Goal: Task Accomplishment & Management: Complete application form

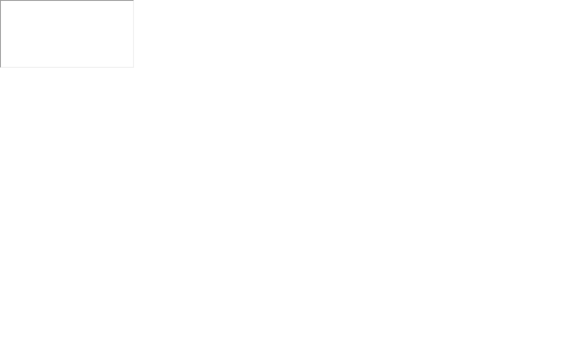
click img
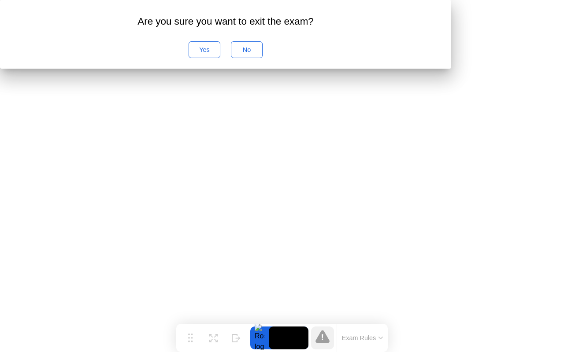
click at [259, 53] on div "No" at bounding box center [247, 49] width 26 height 7
click at [322, 339] on icon at bounding box center [322, 337] width 2 height 6
click at [286, 340] on video at bounding box center [289, 338] width 40 height 23
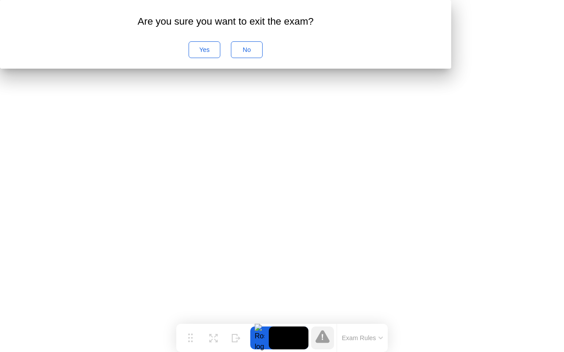
click at [286, 340] on video at bounding box center [289, 338] width 40 height 23
click at [287, 338] on video at bounding box center [289, 338] width 40 height 23
click at [214, 335] on icon at bounding box center [213, 338] width 8 height 8
click div "No Alerts"
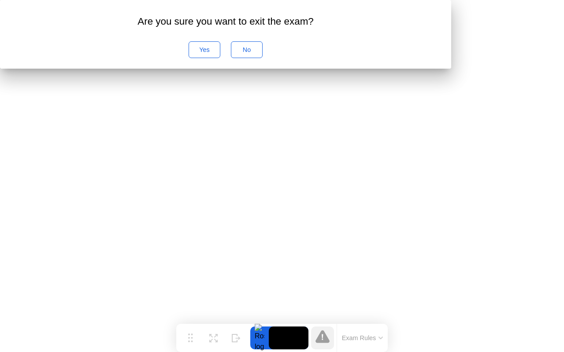
click div "No Alerts"
click at [334, 327] on div "No Alerts" at bounding box center [322, 338] width 23 height 23
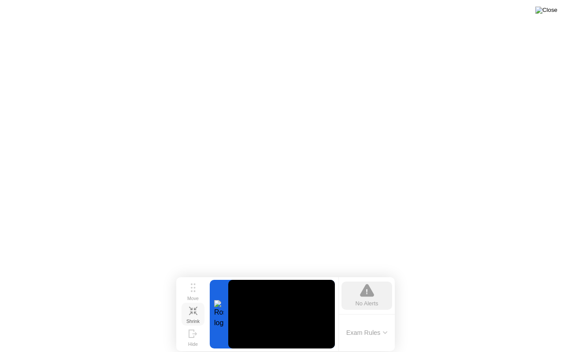
click at [554, 10] on img at bounding box center [546, 10] width 22 height 7
click at [307, 352] on div at bounding box center [282, 352] width 564 height 0
click at [381, 333] on button "Exam Rules" at bounding box center [366, 333] width 47 height 8
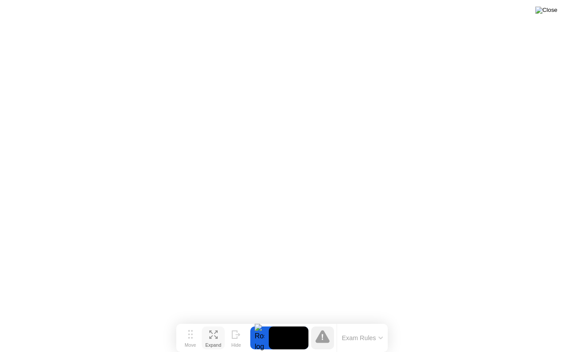
click at [553, 10] on img at bounding box center [546, 10] width 22 height 7
click at [479, 352] on div at bounding box center [282, 352] width 564 height 0
click at [547, 12] on img at bounding box center [546, 10] width 22 height 7
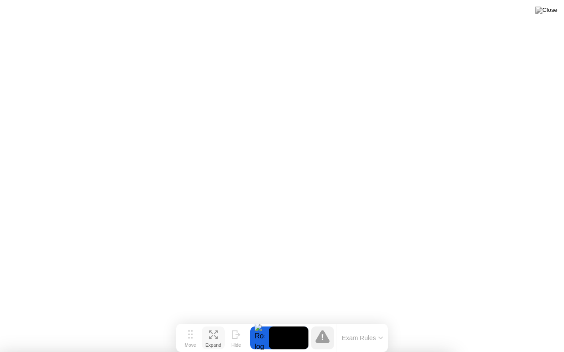
click at [437, 352] on div at bounding box center [282, 352] width 564 height 0
drag, startPoint x: 356, startPoint y: 144, endPoint x: 358, endPoint y: 136, distance: 7.3
click at [322, 347] on div at bounding box center [322, 338] width 23 height 23
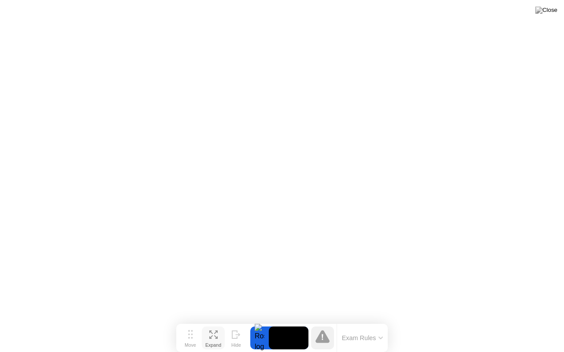
click at [322, 347] on div at bounding box center [322, 338] width 23 height 23
click at [554, 14] on img at bounding box center [546, 10] width 22 height 7
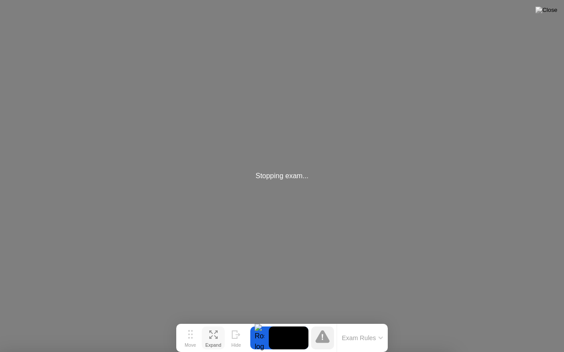
click at [301, 352] on div at bounding box center [282, 352] width 564 height 0
drag, startPoint x: 301, startPoint y: 113, endPoint x: 306, endPoint y: 150, distance: 37.4
click at [302, 352] on div at bounding box center [282, 352] width 564 height 0
drag, startPoint x: 324, startPoint y: 98, endPoint x: 320, endPoint y: 104, distance: 7.7
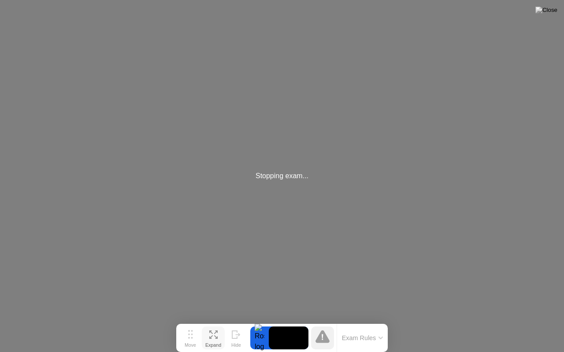
click at [320, 104] on div "Stopping exam..." at bounding box center [282, 176] width 564 height 352
click at [318, 106] on div "Stopping exam..." at bounding box center [282, 176] width 564 height 352
click at [360, 253] on div "Stopping exam..." at bounding box center [282, 176] width 564 height 352
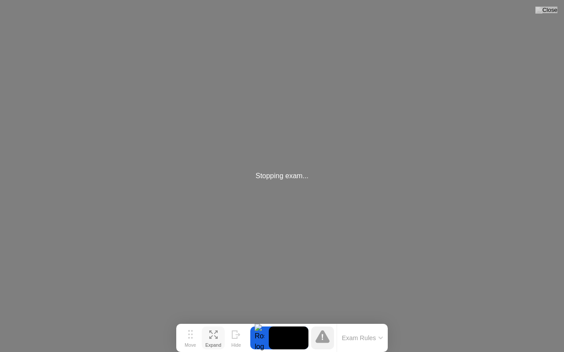
click at [360, 253] on div "Stopping exam..." at bounding box center [282, 176] width 564 height 352
click at [385, 199] on div "Stopping exam..." at bounding box center [282, 176] width 564 height 352
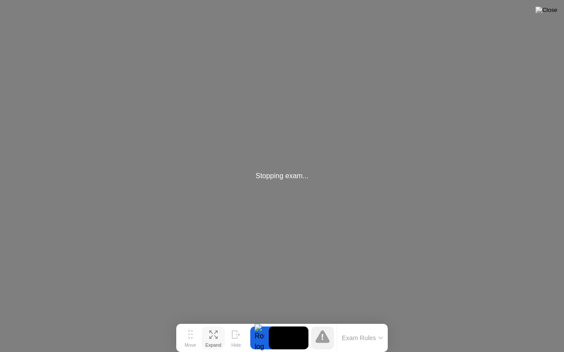
click at [385, 200] on div "Stopping exam..." at bounding box center [282, 176] width 564 height 352
click at [546, 1] on div "Stopping exam..." at bounding box center [282, 176] width 564 height 352
drag, startPoint x: 546, startPoint y: 1, endPoint x: 556, endPoint y: 5, distance: 10.5
click at [556, 5] on app-root "Stopping exam..." at bounding box center [282, 176] width 564 height 352
click at [561, 0] on div "Stopping exam..." at bounding box center [282, 176] width 564 height 352
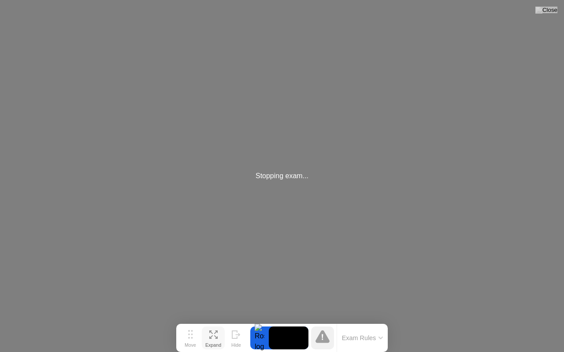
click at [561, 0] on div "Stopping exam..." at bounding box center [282, 176] width 564 height 352
click at [558, 6] on button at bounding box center [546, 9] width 26 height 11
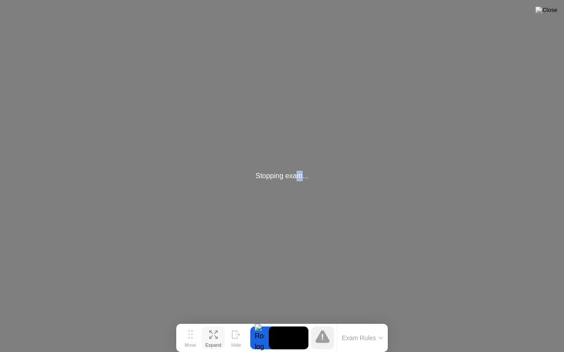
drag, startPoint x: 303, startPoint y: 158, endPoint x: 299, endPoint y: 153, distance: 5.6
click at [299, 153] on div "Stopping exam..." at bounding box center [282, 176] width 564 height 352
drag, startPoint x: 299, startPoint y: 153, endPoint x: 313, endPoint y: 148, distance: 14.8
click at [303, 150] on div "Stopping exam..." at bounding box center [282, 176] width 564 height 352
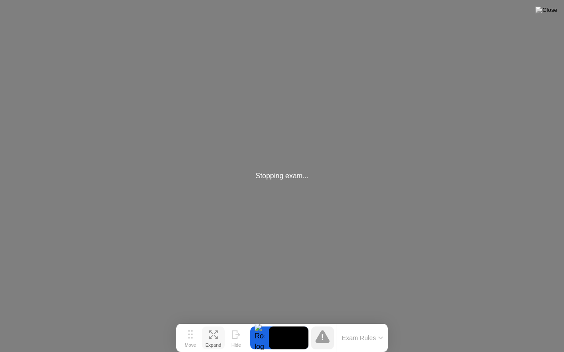
drag, startPoint x: 347, startPoint y: 182, endPoint x: 315, endPoint y: 157, distance: 40.4
click at [321, 177] on div "Stopping exam..." at bounding box center [282, 176] width 564 height 352
click at [325, 123] on div "Stopping exam..." at bounding box center [282, 176] width 564 height 352
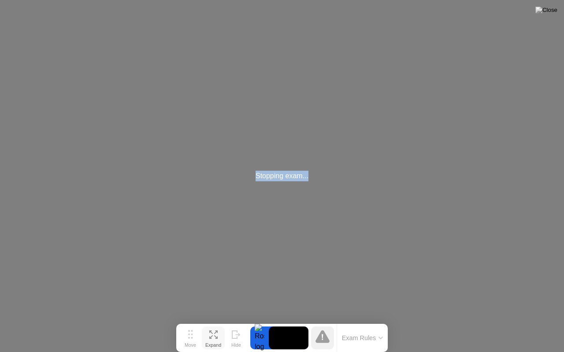
click at [537, 13] on div "Stopping exam..." at bounding box center [282, 176] width 564 height 352
click at [558, 6] on button at bounding box center [546, 9] width 26 height 11
click at [284, 352] on div at bounding box center [282, 352] width 564 height 0
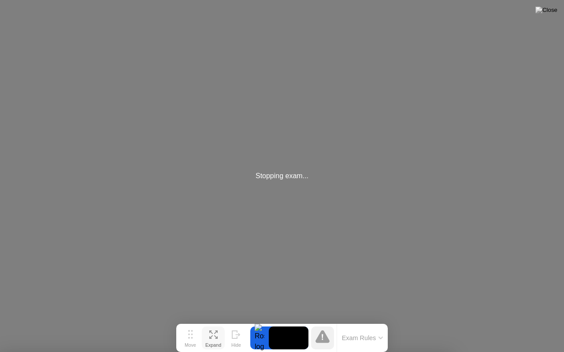
click at [309, 192] on div "Stopping exam..." at bounding box center [282, 176] width 564 height 352
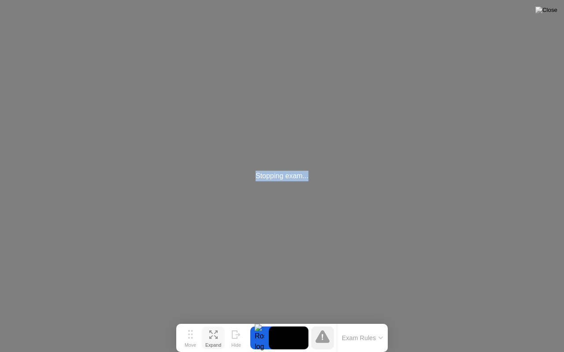
click at [309, 192] on div "Stopping exam..." at bounding box center [282, 176] width 564 height 352
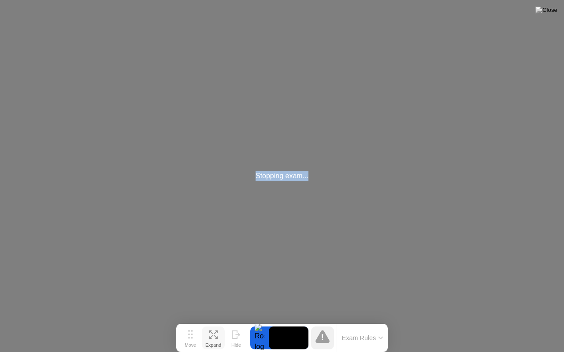
click at [398, 158] on div "Stopping exam..." at bounding box center [282, 176] width 564 height 352
click at [468, 80] on div "Stopping exam..." at bounding box center [282, 176] width 564 height 352
click at [472, 77] on div "Stopping exam..." at bounding box center [282, 176] width 564 height 352
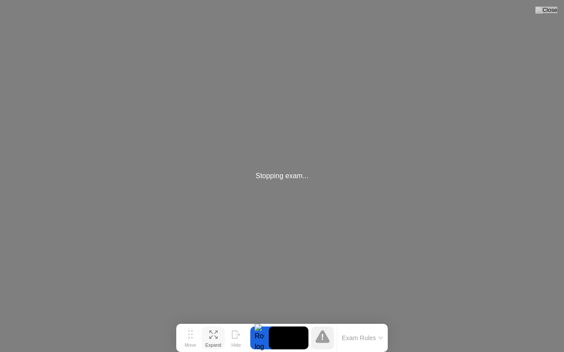
click at [472, 77] on div "Stopping exam..." at bounding box center [282, 176] width 564 height 352
click at [550, 0] on div "Stopping exam..." at bounding box center [282, 176] width 564 height 352
click at [557, 7] on button at bounding box center [546, 9] width 26 height 11
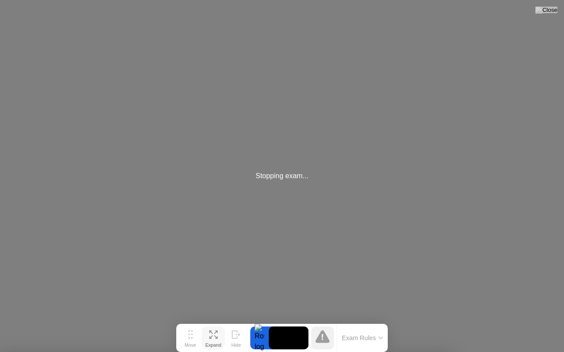
click at [558, 7] on button at bounding box center [546, 9] width 26 height 11
click at [308, 185] on div "Stopping exam..." at bounding box center [282, 176] width 564 height 352
drag, startPoint x: 308, startPoint y: 185, endPoint x: 302, endPoint y: 235, distance: 50.1
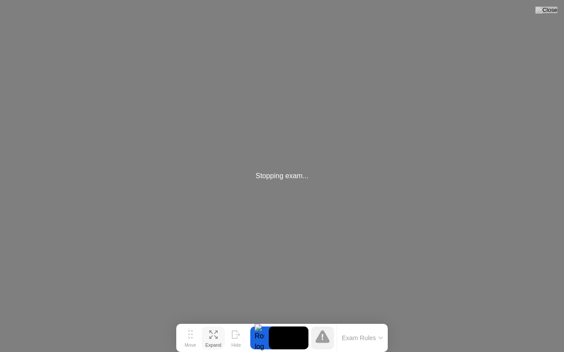
click at [304, 207] on div "Stopping exam..." at bounding box center [282, 176] width 564 height 352
click at [301, 243] on div "Stopping exam..." at bounding box center [282, 176] width 564 height 352
click at [216, 260] on div "Stopping exam..." at bounding box center [282, 176] width 564 height 352
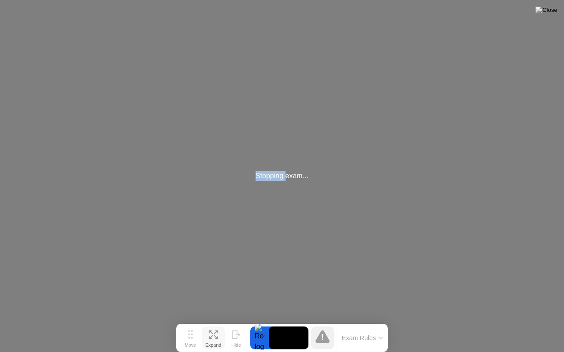
click at [216, 260] on div "Stopping exam..." at bounding box center [282, 176] width 564 height 352
click at [215, 253] on div "Stopping exam..." at bounding box center [282, 176] width 564 height 352
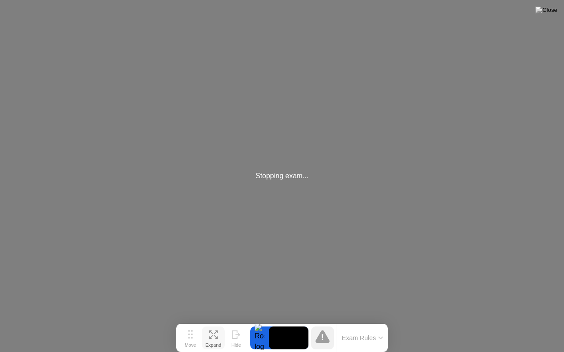
click at [400, 206] on div "Stopping exam..." at bounding box center [282, 176] width 564 height 352
drag, startPoint x: 534, startPoint y: 37, endPoint x: 563, endPoint y: 10, distance: 40.2
click at [563, 10] on div "Stopping exam..." at bounding box center [282, 176] width 564 height 352
click at [555, 8] on app-root "Stopping exam..." at bounding box center [282, 176] width 564 height 352
click at [554, 7] on img at bounding box center [546, 10] width 22 height 7
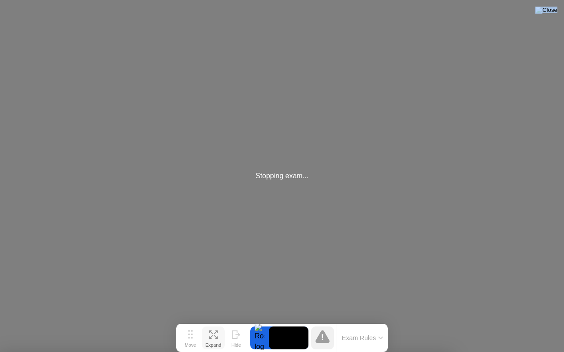
click at [554, 7] on img at bounding box center [546, 10] width 22 height 7
click at [338, 352] on div at bounding box center [282, 352] width 564 height 0
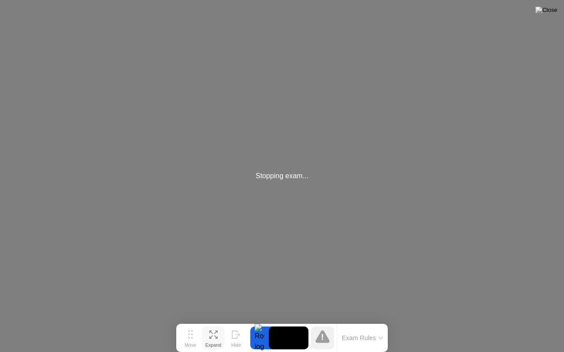
click at [317, 166] on div "Stopping exam..." at bounding box center [282, 176] width 564 height 352
click at [317, 157] on div "Stopping exam..." at bounding box center [282, 176] width 564 height 352
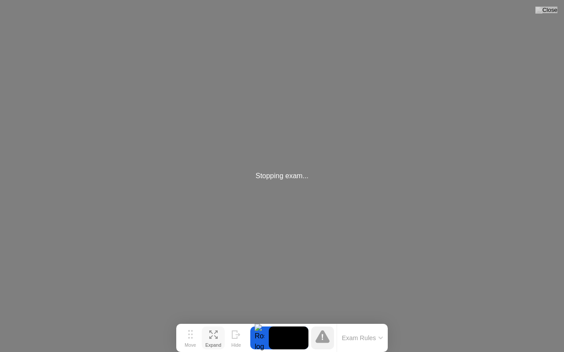
click at [317, 157] on div "Stopping exam..." at bounding box center [282, 176] width 564 height 352
click at [557, 7] on button at bounding box center [546, 9] width 26 height 11
click at [554, 10] on img at bounding box center [546, 10] width 22 height 7
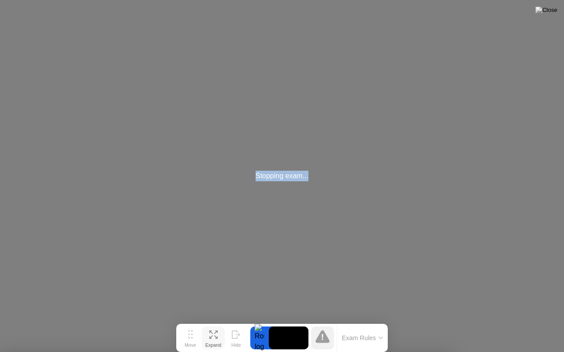
click at [263, 352] on div at bounding box center [282, 352] width 564 height 0
click at [261, 352] on div at bounding box center [282, 352] width 564 height 0
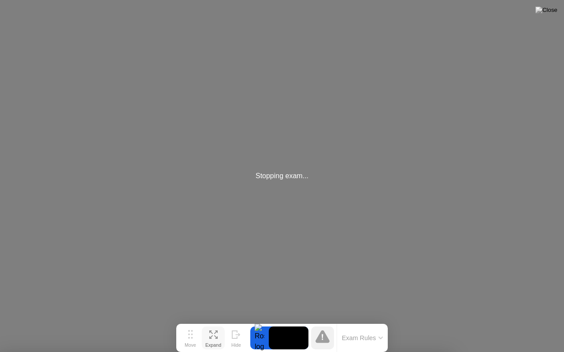
click at [261, 352] on div at bounding box center [282, 352] width 564 height 0
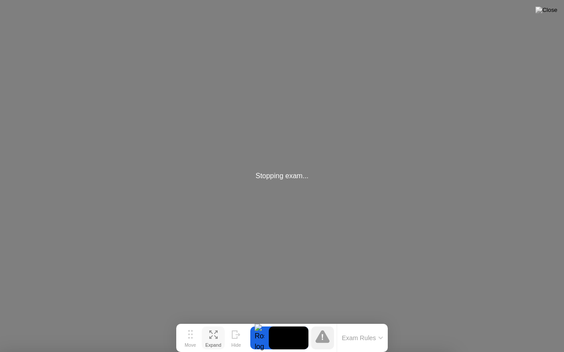
drag, startPoint x: 324, startPoint y: 192, endPoint x: 331, endPoint y: 188, distance: 7.5
drag, startPoint x: 331, startPoint y: 188, endPoint x: 501, endPoint y: 54, distance: 217.0
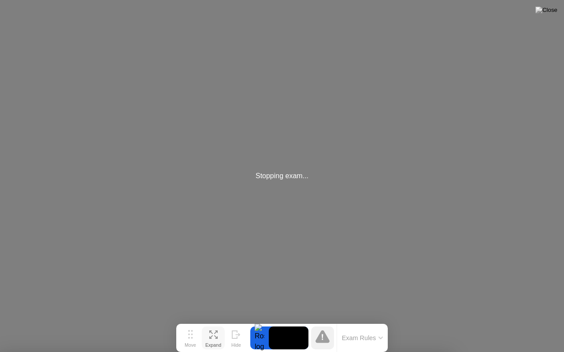
click at [501, 352] on div at bounding box center [282, 352] width 564 height 0
drag, startPoint x: 526, startPoint y: 40, endPoint x: 537, endPoint y: 32, distance: 13.7
click at [537, 352] on div at bounding box center [282, 352] width 564 height 0
click at [538, 352] on div at bounding box center [282, 352] width 564 height 0
drag, startPoint x: 547, startPoint y: 18, endPoint x: 551, endPoint y: 15, distance: 5.4
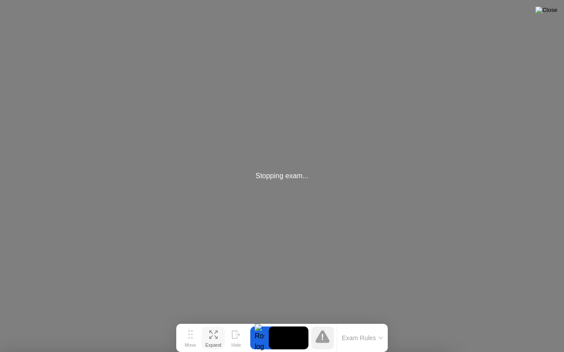
click at [550, 16] on body "Stopping exam... Are you sure you want to exit the exam? Yes No Move Expand Hid…" at bounding box center [282, 176] width 564 height 352
click at [553, 14] on img at bounding box center [546, 10] width 22 height 7
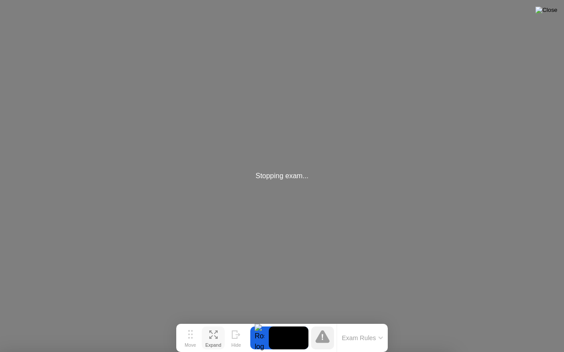
click at [553, 14] on img at bounding box center [546, 10] width 22 height 7
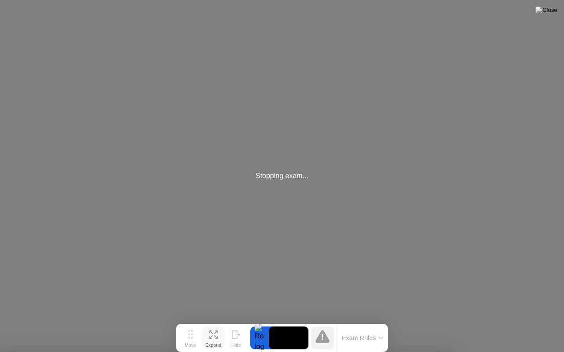
drag, startPoint x: 328, startPoint y: 159, endPoint x: 319, endPoint y: 187, distance: 28.7
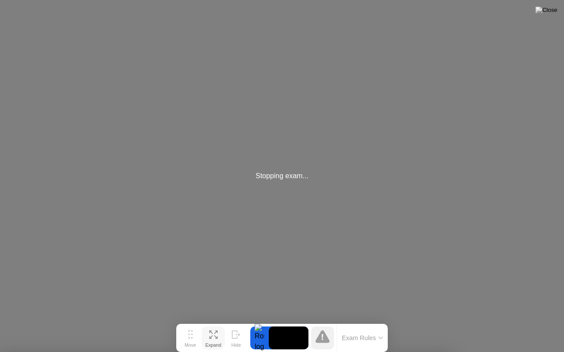
click at [297, 196] on div "Stopping exam..." at bounding box center [282, 176] width 564 height 352
drag, startPoint x: 476, startPoint y: 47, endPoint x: 469, endPoint y: 48, distance: 7.1
click at [471, 48] on div "Stopping exam..." at bounding box center [282, 176] width 564 height 352
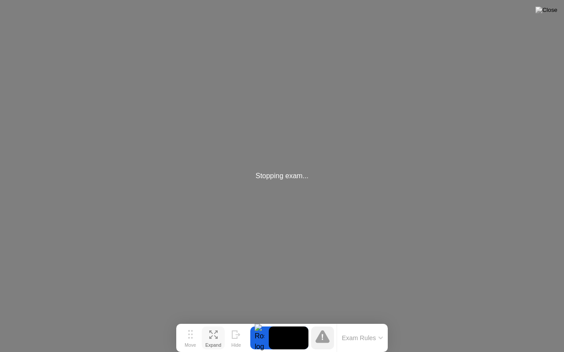
click at [470, 48] on div "Stopping exam..." at bounding box center [282, 176] width 564 height 352
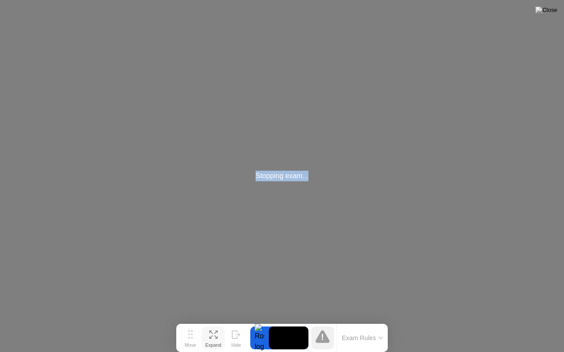
click at [470, 48] on div "Stopping exam..." at bounding box center [282, 176] width 564 height 352
click at [470, 47] on div "Stopping exam..." at bounding box center [282, 176] width 564 height 352
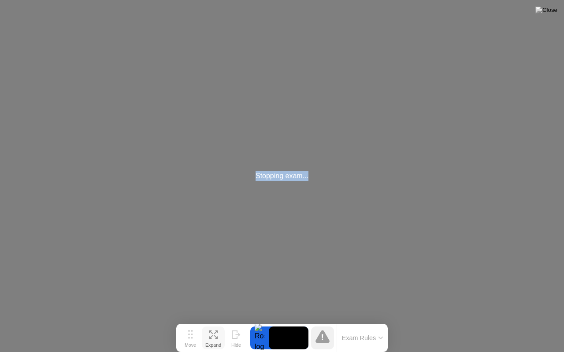
click at [470, 47] on div "Stopping exam..." at bounding box center [282, 176] width 564 height 352
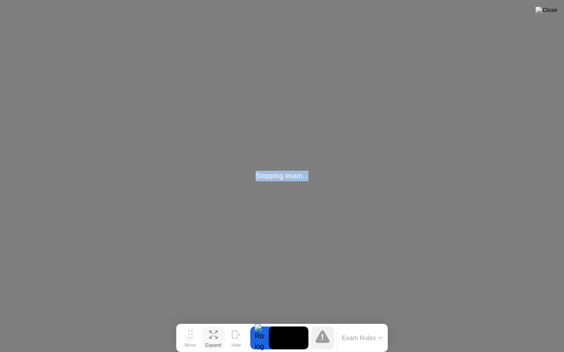
click at [470, 47] on div "Stopping exam..." at bounding box center [282, 176] width 564 height 352
click at [460, 52] on div "Stopping exam..." at bounding box center [282, 176] width 564 height 352
drag, startPoint x: 460, startPoint y: 52, endPoint x: 476, endPoint y: 39, distance: 21.0
click at [460, 52] on div "Stopping exam..." at bounding box center [282, 176] width 564 height 352
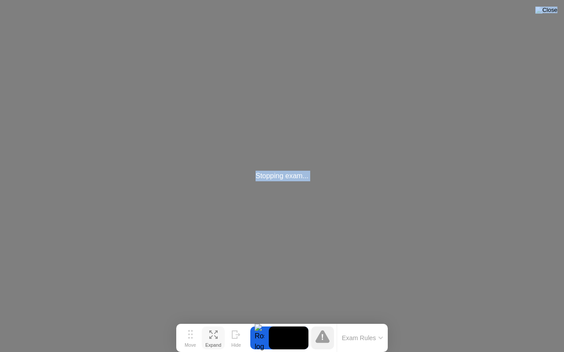
click at [554, 7] on img at bounding box center [546, 10] width 22 height 7
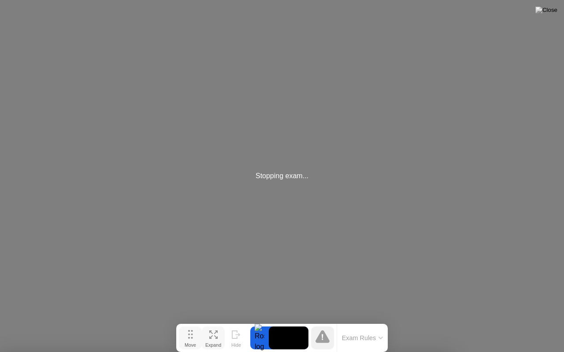
click at [194, 332] on button "Move" at bounding box center [190, 338] width 23 height 23
click at [191, 336] on icon at bounding box center [190, 334] width 5 height 9
click at [391, 352] on div at bounding box center [282, 352] width 564 height 0
click at [413, 352] on div at bounding box center [282, 352] width 564 height 0
click at [374, 332] on div "Exam Rules" at bounding box center [361, 338] width 51 height 28
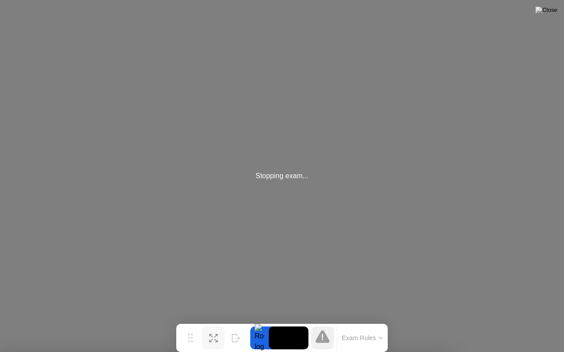
click at [301, 193] on div "Stopping exam..." at bounding box center [282, 176] width 564 height 352
click at [451, 45] on div "Stopping exam..." at bounding box center [282, 176] width 564 height 352
click at [537, 9] on div "Stopping exam..." at bounding box center [282, 176] width 564 height 352
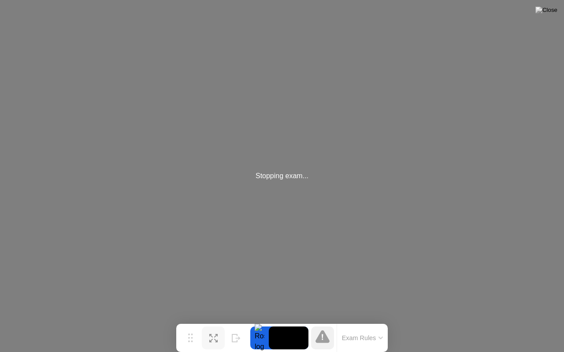
click at [559, 6] on div "Stopping exam..." at bounding box center [282, 176] width 564 height 352
click at [557, 3] on div "Stopping exam..." at bounding box center [282, 176] width 564 height 352
click at [550, 5] on button at bounding box center [546, 9] width 26 height 11
click at [551, 5] on button at bounding box center [546, 9] width 26 height 11
